Goal: Task Accomplishment & Management: Use online tool/utility

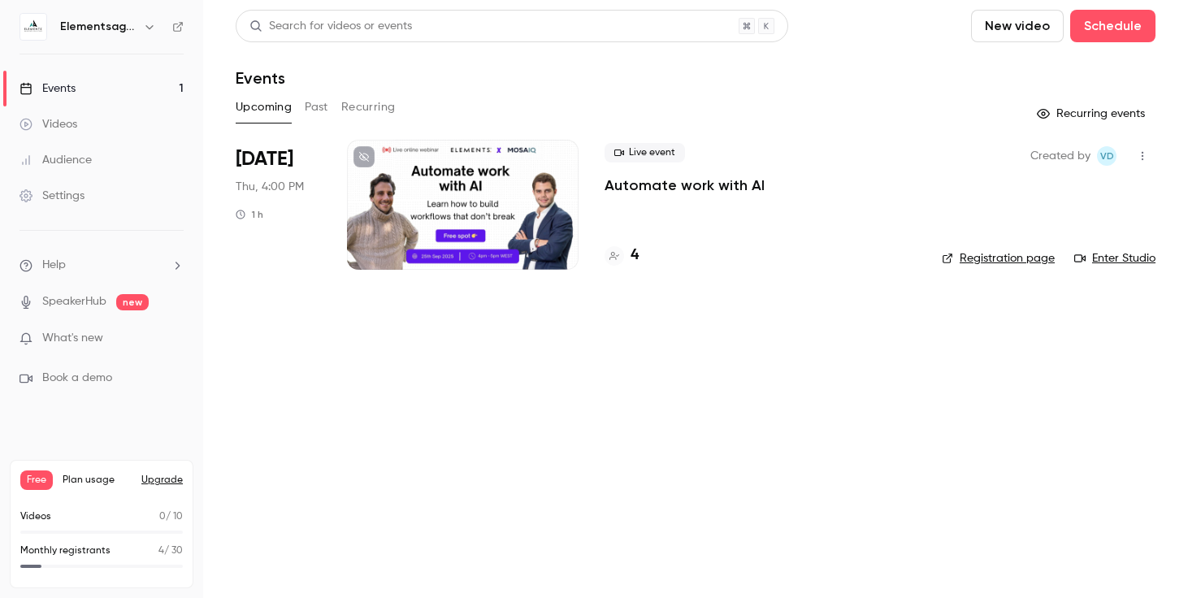
click at [642, 193] on p "Automate work with AI" at bounding box center [684, 184] width 160 height 19
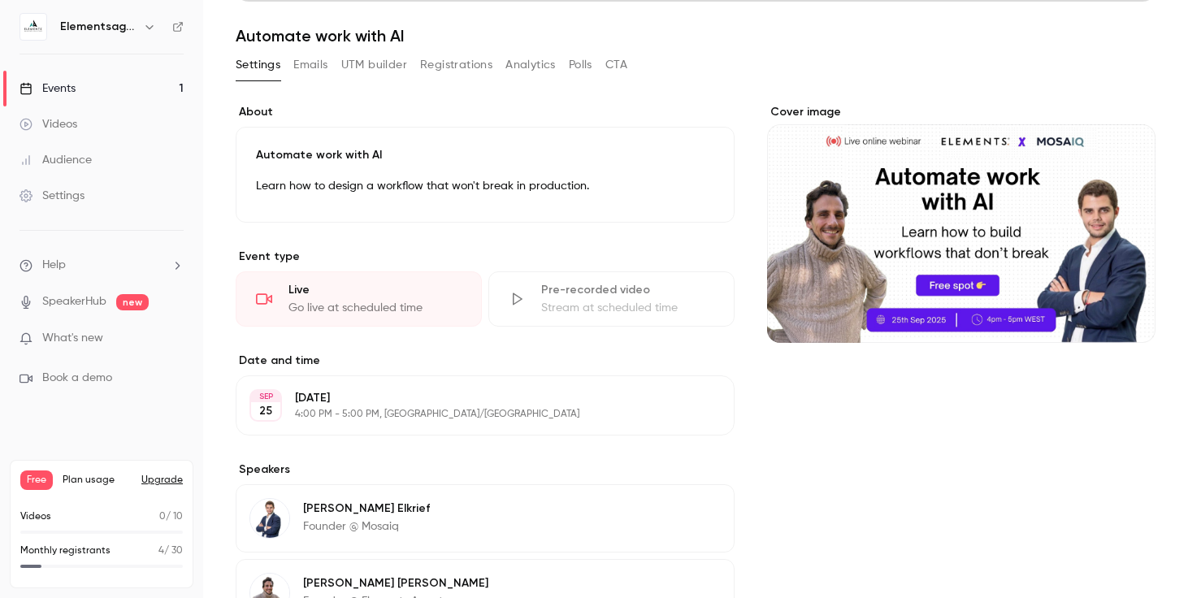
click at [441, 68] on button "Registrations" at bounding box center [456, 65] width 72 height 26
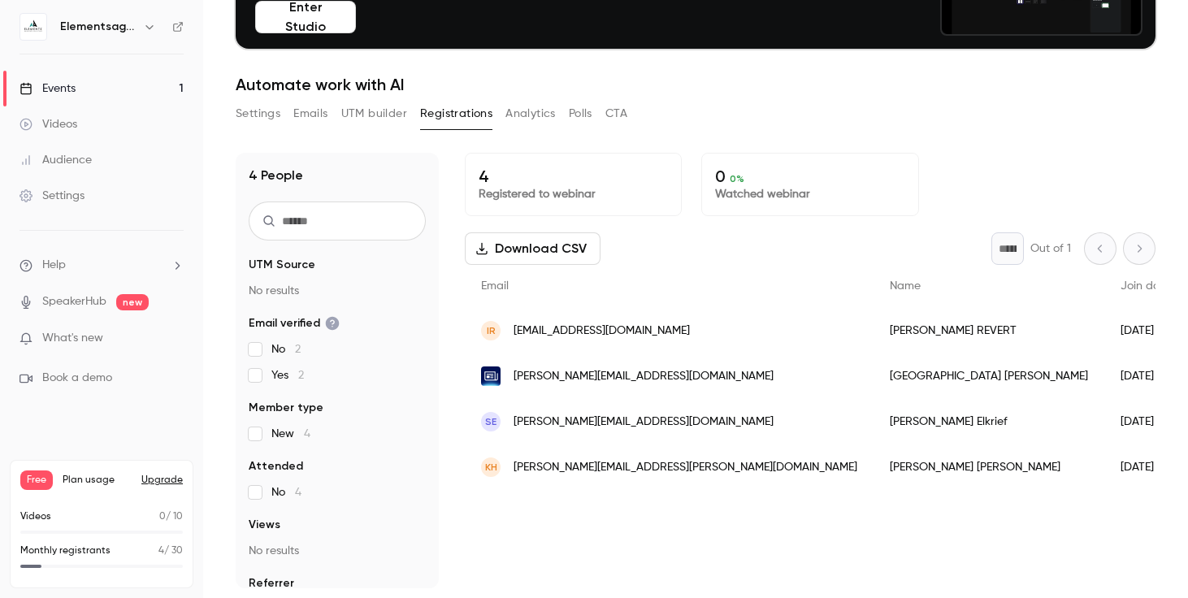
click at [349, 113] on button "UTM builder" at bounding box center [374, 114] width 66 height 26
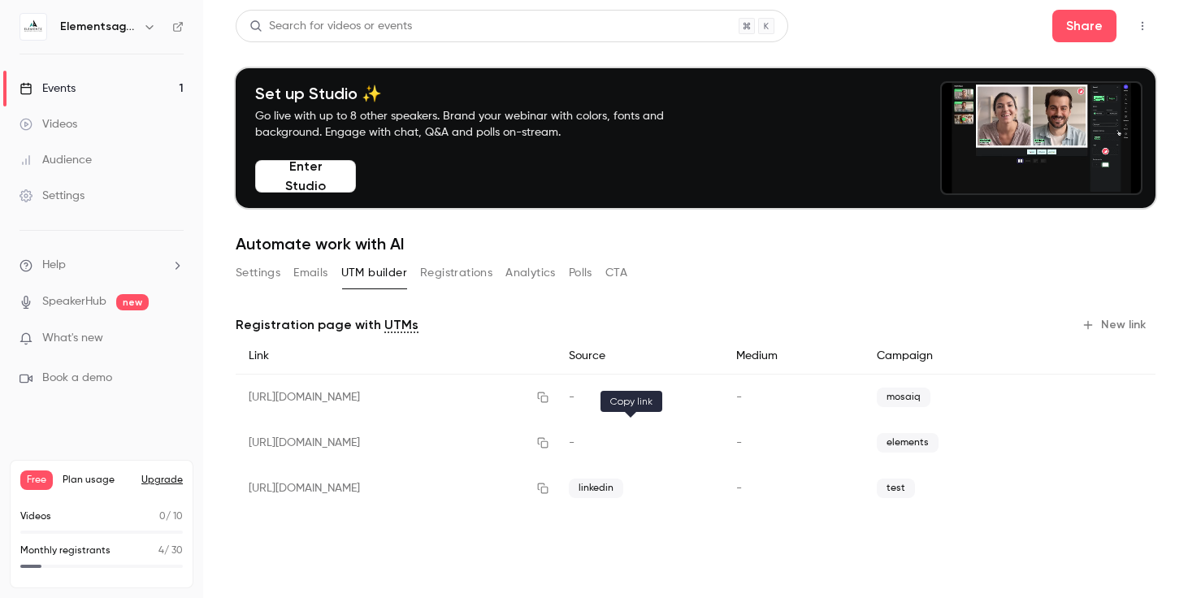
click at [549, 444] on icon "button" at bounding box center [542, 442] width 13 height 11
